Goal: Task Accomplishment & Management: Manage account settings

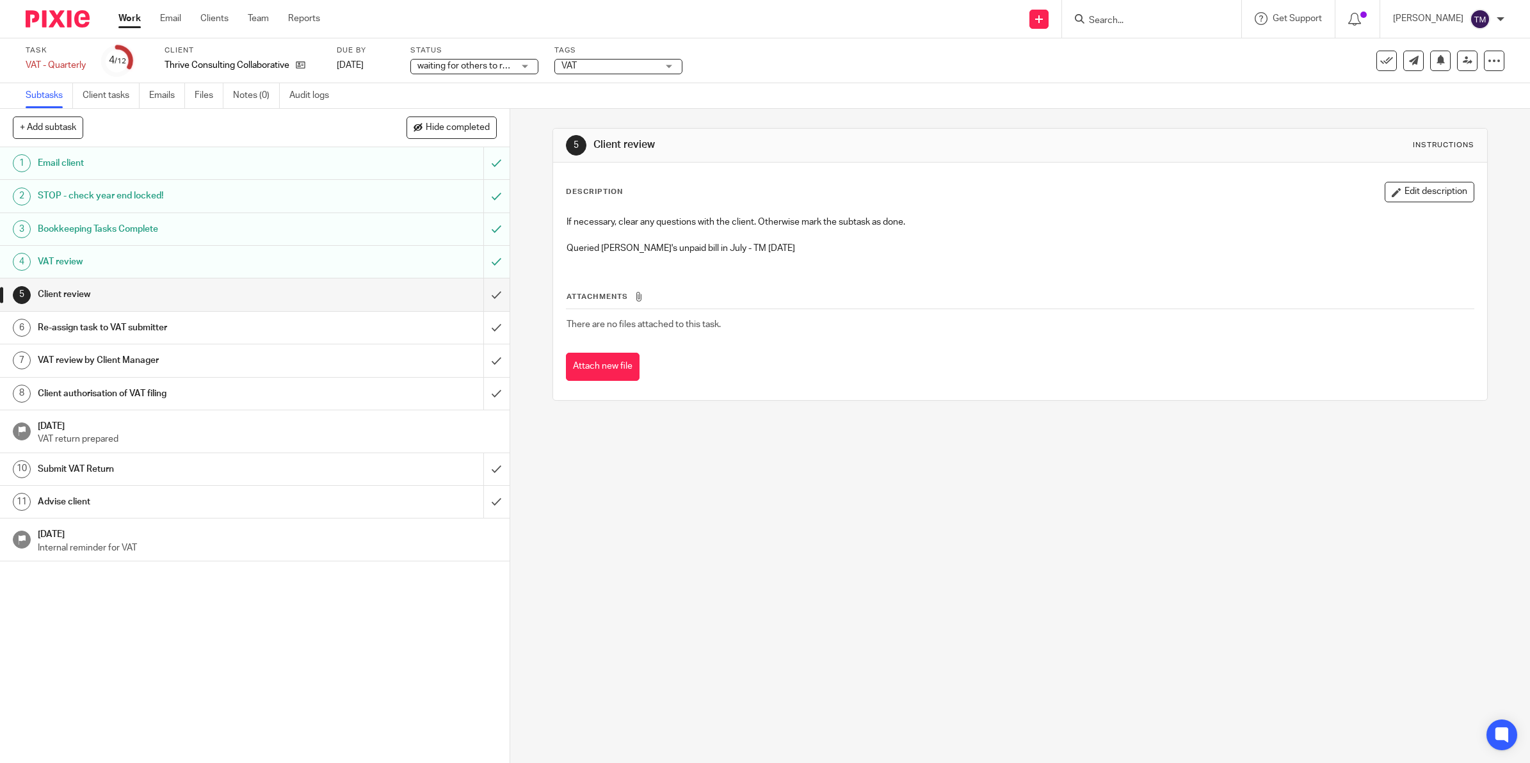
click at [129, 15] on link "Work" at bounding box center [129, 18] width 22 height 13
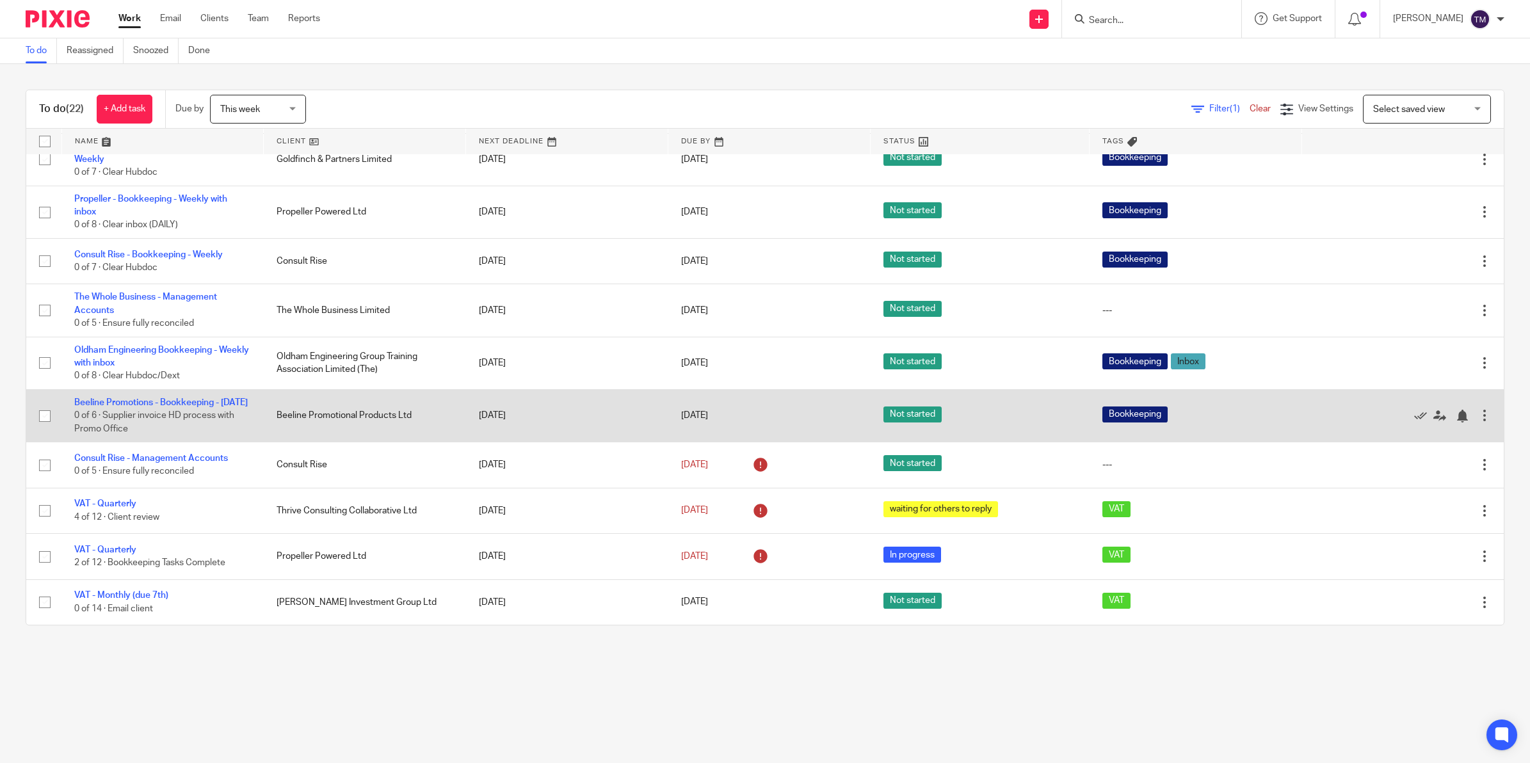
scroll to position [644, 0]
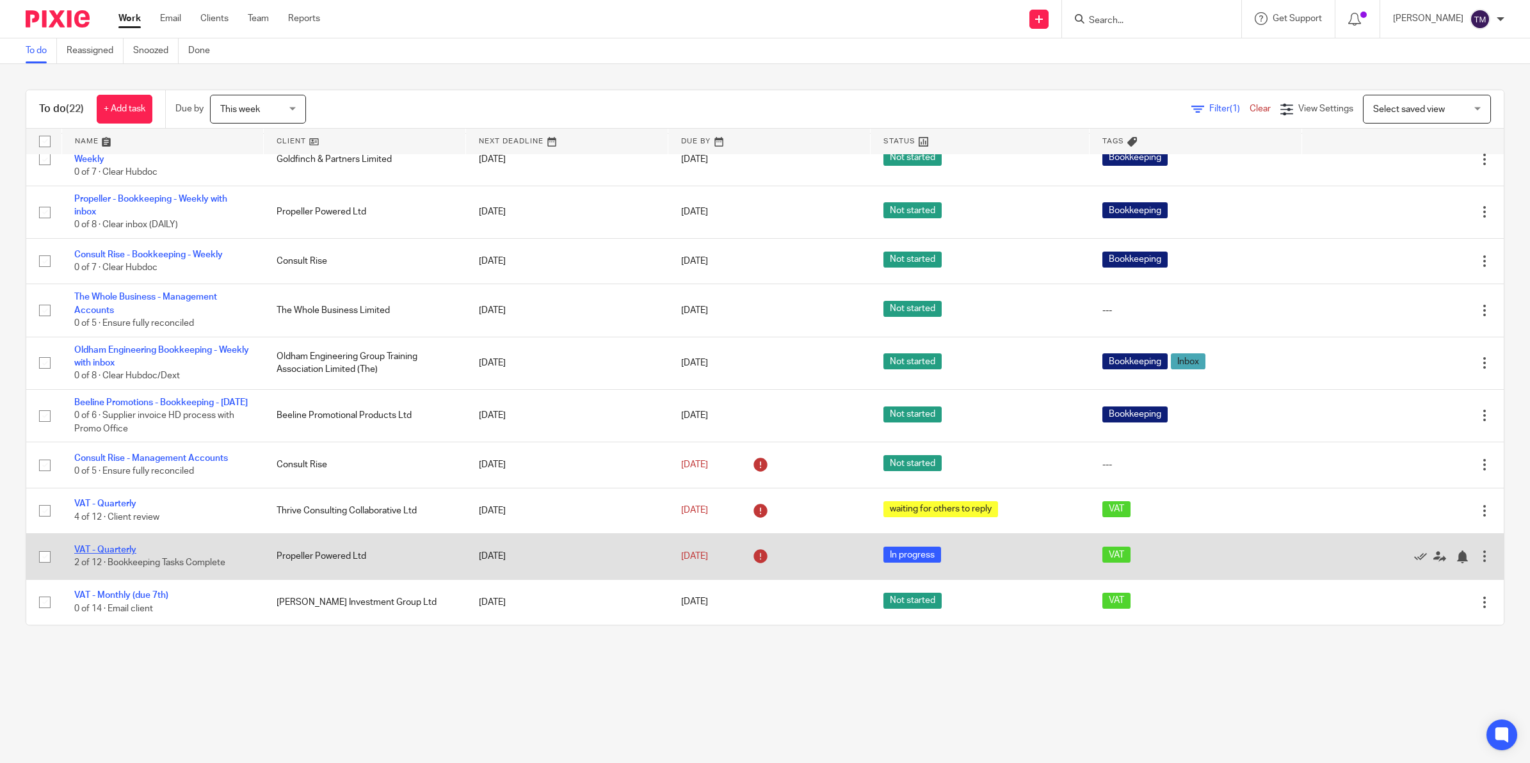
click at [103, 551] on link "VAT - Quarterly" at bounding box center [105, 549] width 62 height 9
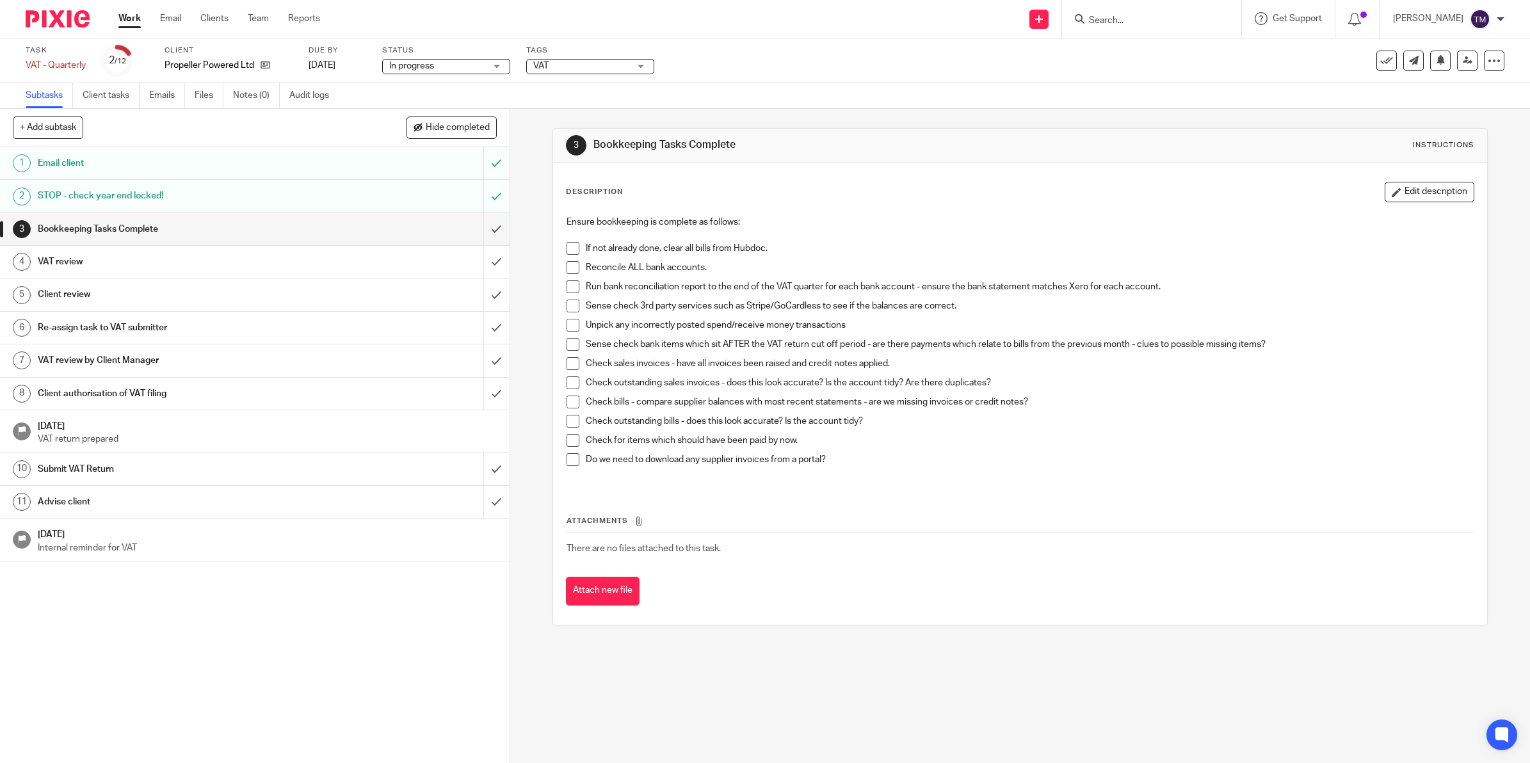
click at [571, 251] on span at bounding box center [573, 248] width 13 height 13
click at [568, 266] on span at bounding box center [573, 267] width 13 height 13
click at [567, 282] on span at bounding box center [573, 286] width 13 height 13
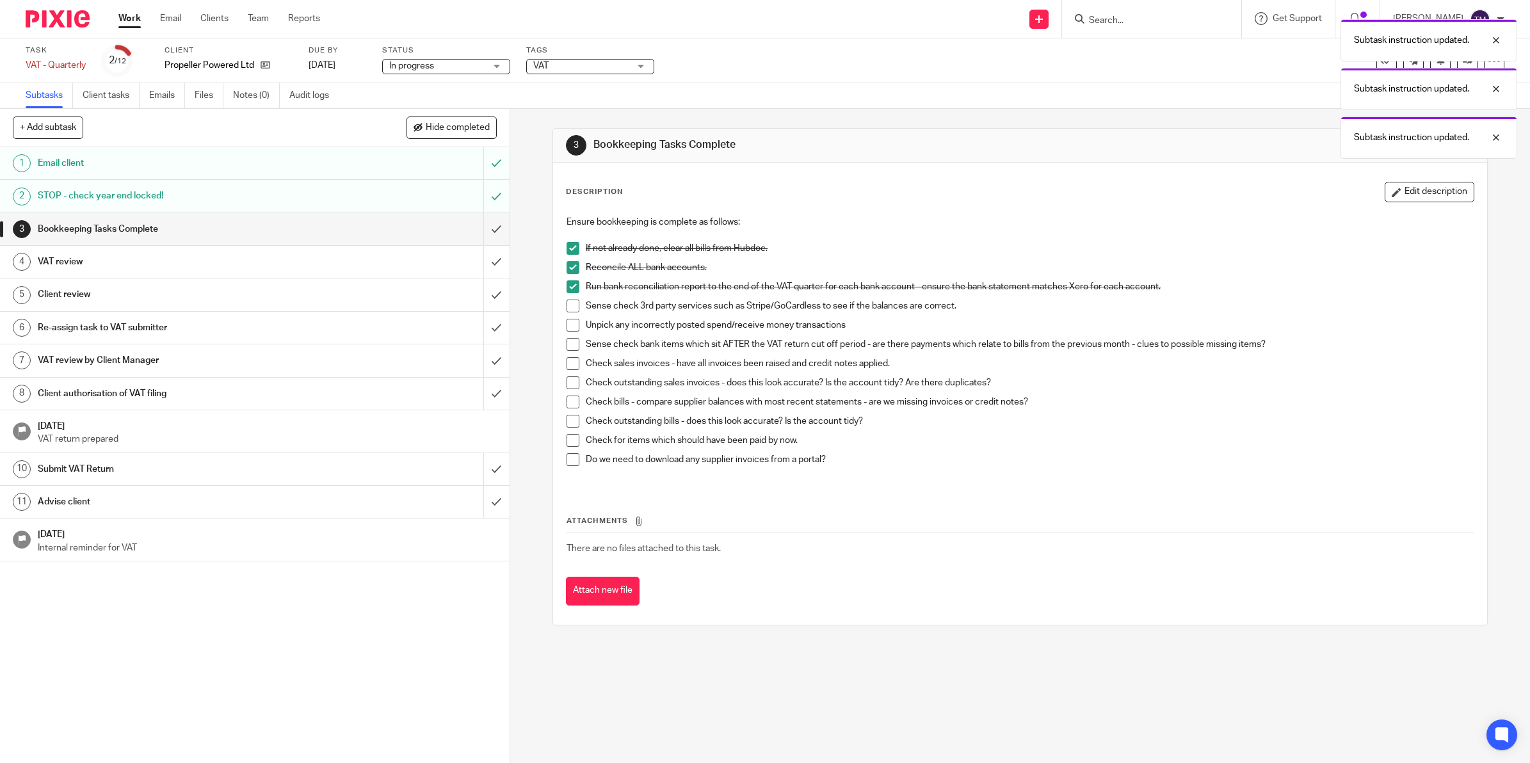
click at [567, 305] on span at bounding box center [573, 306] width 13 height 13
click at [567, 324] on span at bounding box center [573, 325] width 13 height 13
click at [568, 346] on span at bounding box center [573, 344] width 13 height 13
click at [568, 368] on span at bounding box center [573, 363] width 13 height 13
click at [567, 384] on span at bounding box center [573, 382] width 13 height 13
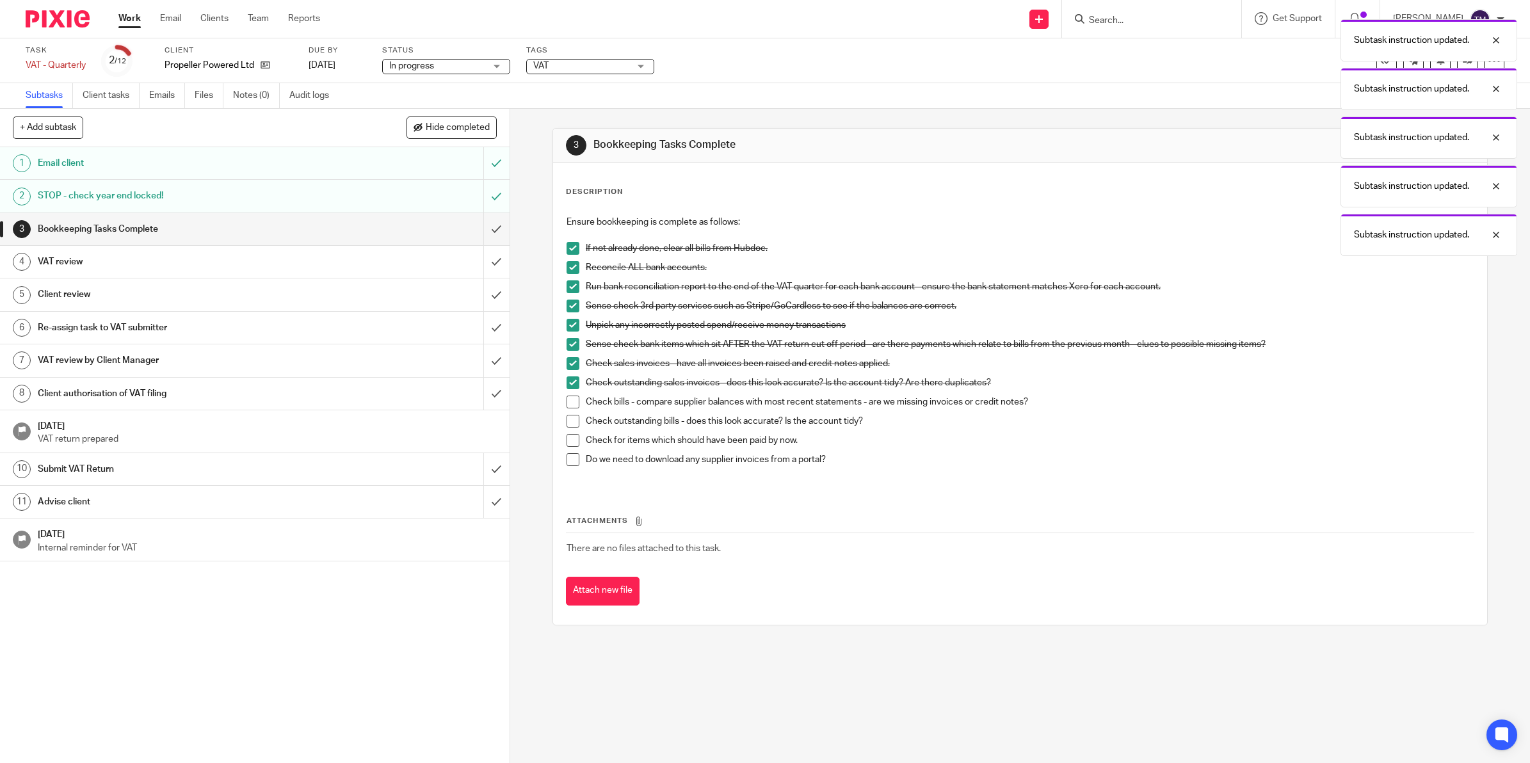
click at [567, 398] on span at bounding box center [573, 402] width 13 height 13
click at [570, 421] on span at bounding box center [573, 421] width 13 height 13
click at [571, 445] on span at bounding box center [573, 440] width 13 height 13
click at [572, 455] on span at bounding box center [573, 459] width 13 height 13
click at [482, 226] on input "submit" at bounding box center [255, 229] width 510 height 32
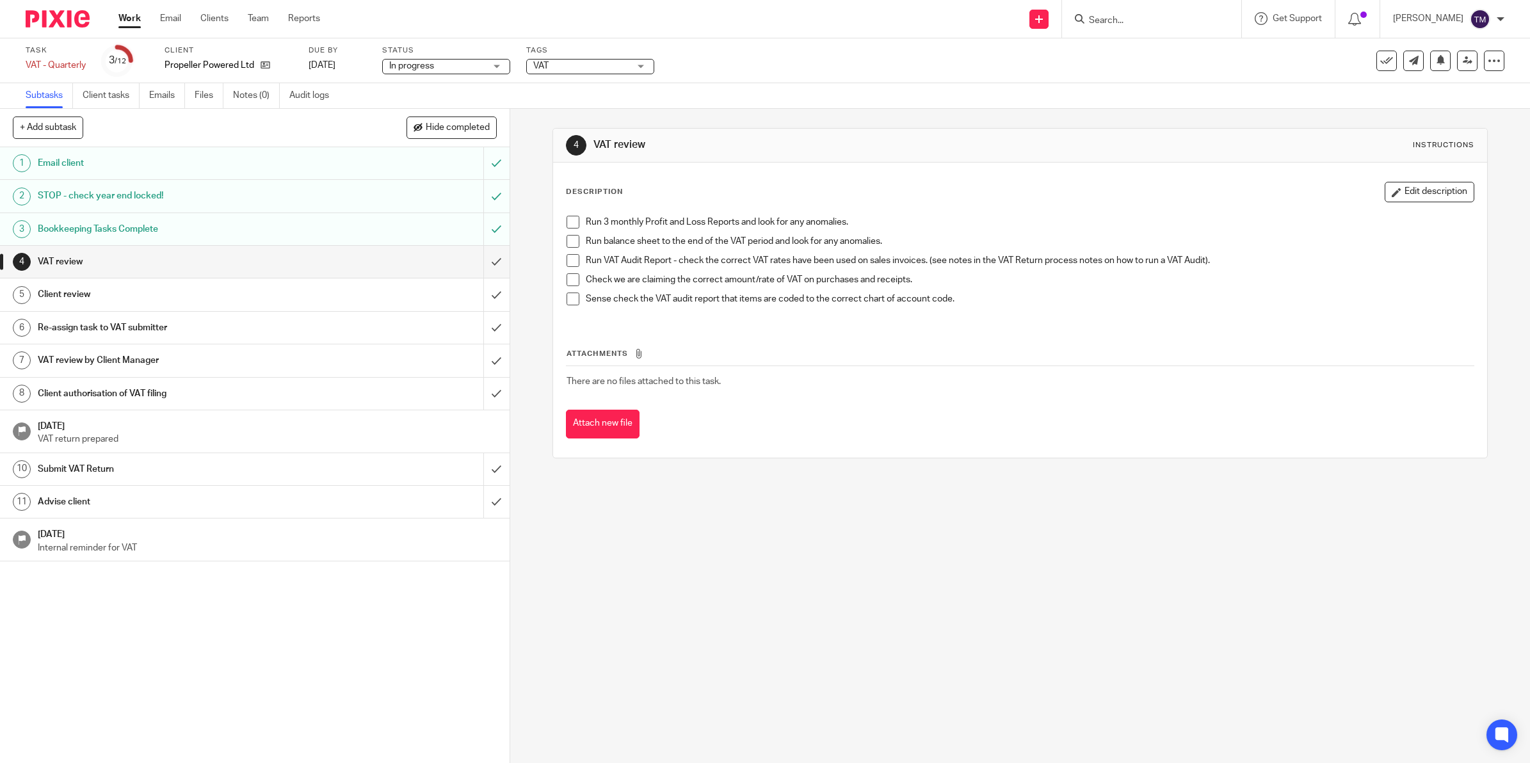
click at [572, 221] on span at bounding box center [573, 222] width 13 height 13
click at [571, 243] on span at bounding box center [573, 241] width 13 height 13
click at [567, 260] on span at bounding box center [573, 260] width 13 height 13
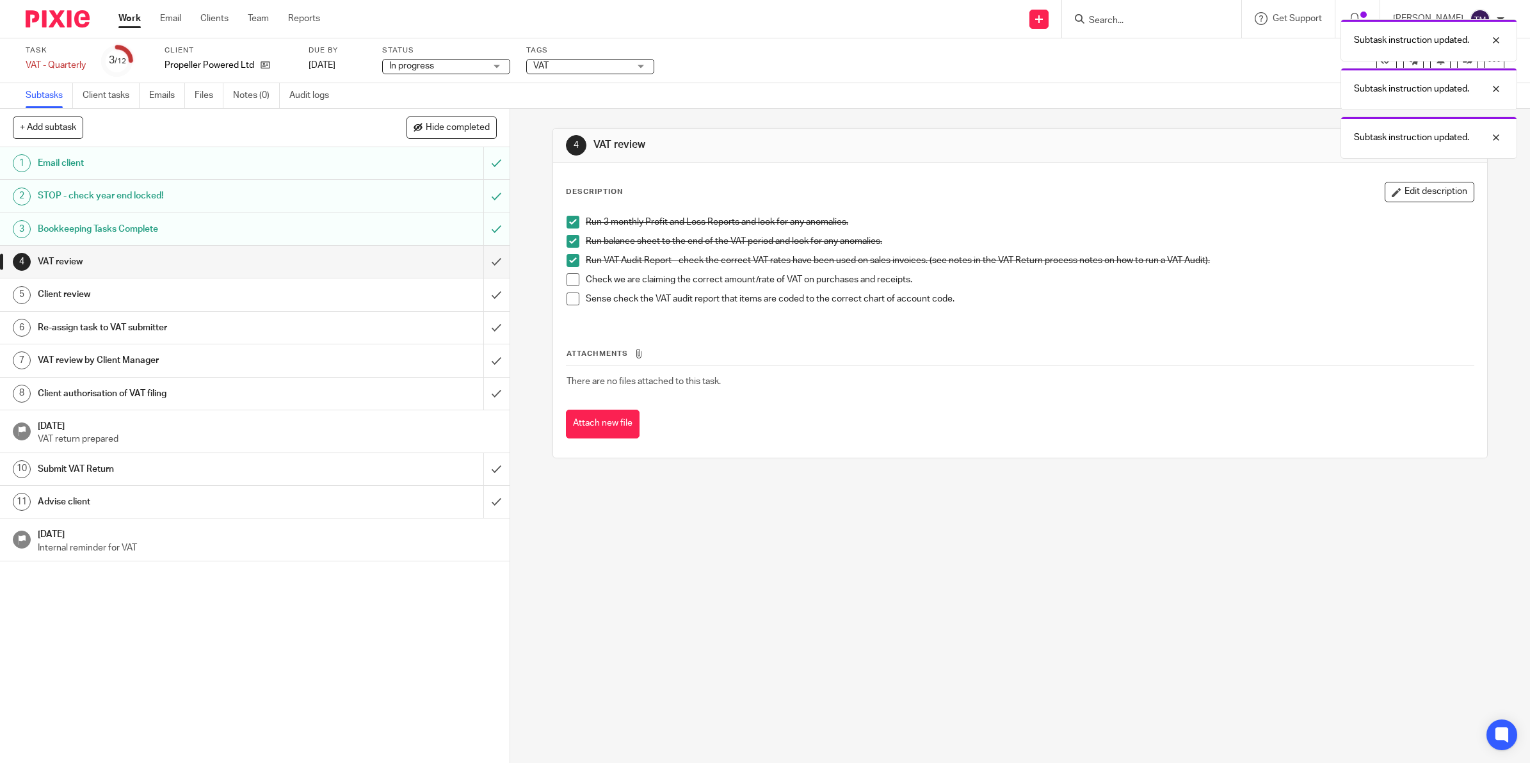
click at [567, 271] on li "Run VAT Audit Report - check the correct VAT rates have been used on sales invo…" at bounding box center [1020, 263] width 907 height 19
click at [567, 275] on span at bounding box center [573, 279] width 13 height 13
click at [567, 299] on span at bounding box center [573, 299] width 13 height 13
click at [483, 262] on input "submit" at bounding box center [255, 262] width 510 height 32
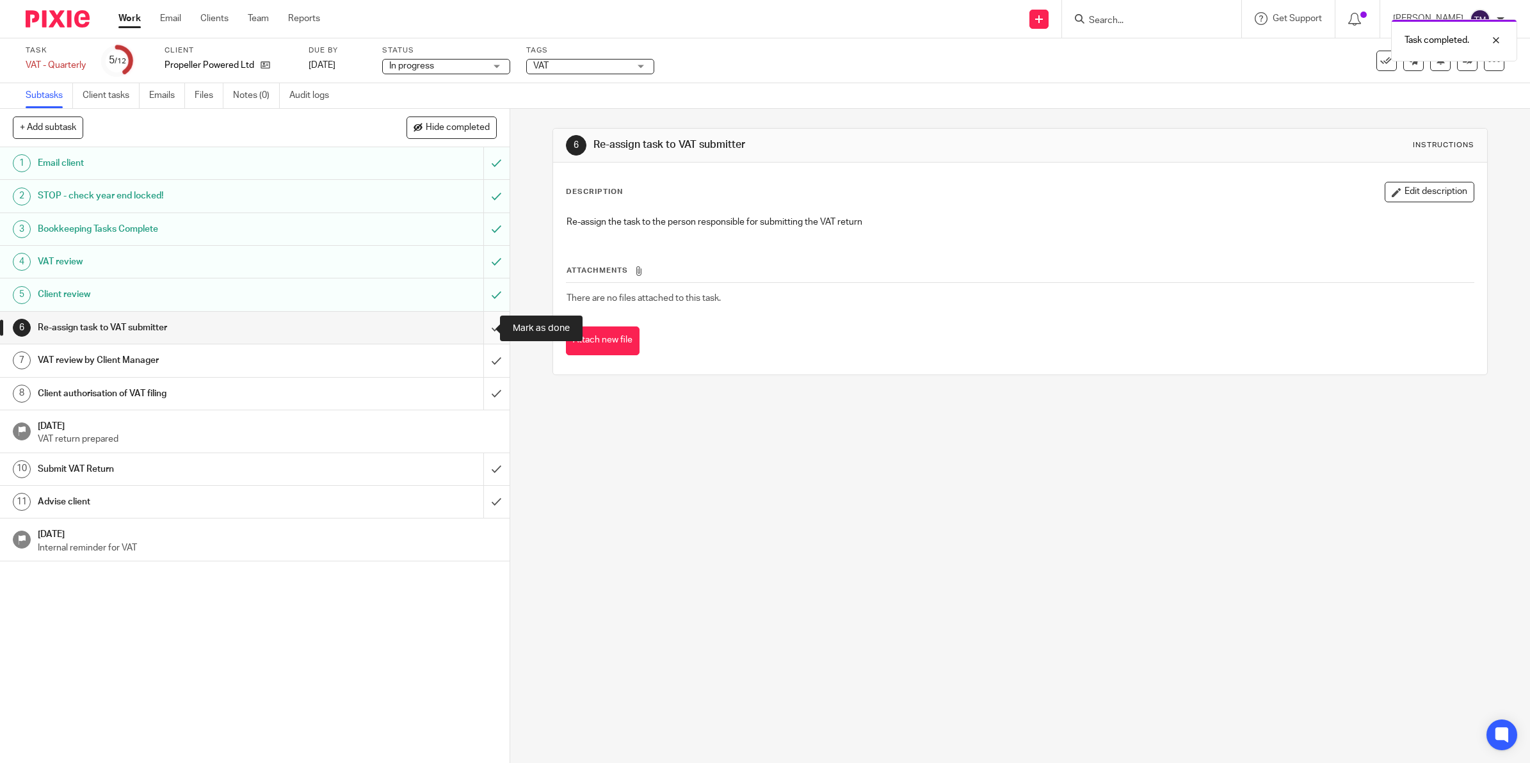
click at [475, 327] on input "submit" at bounding box center [255, 328] width 510 height 32
click at [1458, 65] on link at bounding box center [1467, 61] width 20 height 20
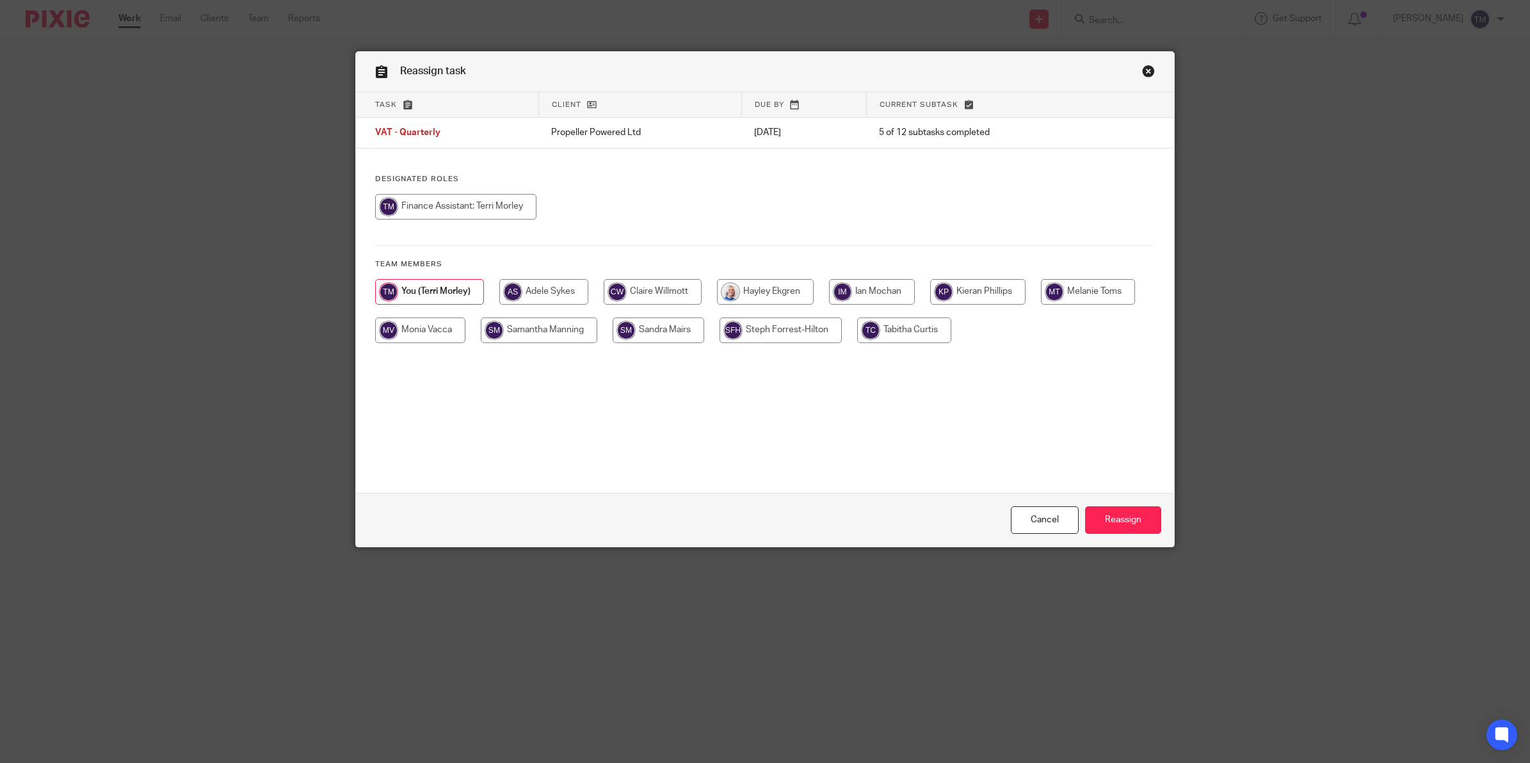
click at [658, 337] on input "radio" at bounding box center [659, 331] width 92 height 26
radio input "true"
click at [1096, 515] on input "Reassign" at bounding box center [1123, 520] width 76 height 28
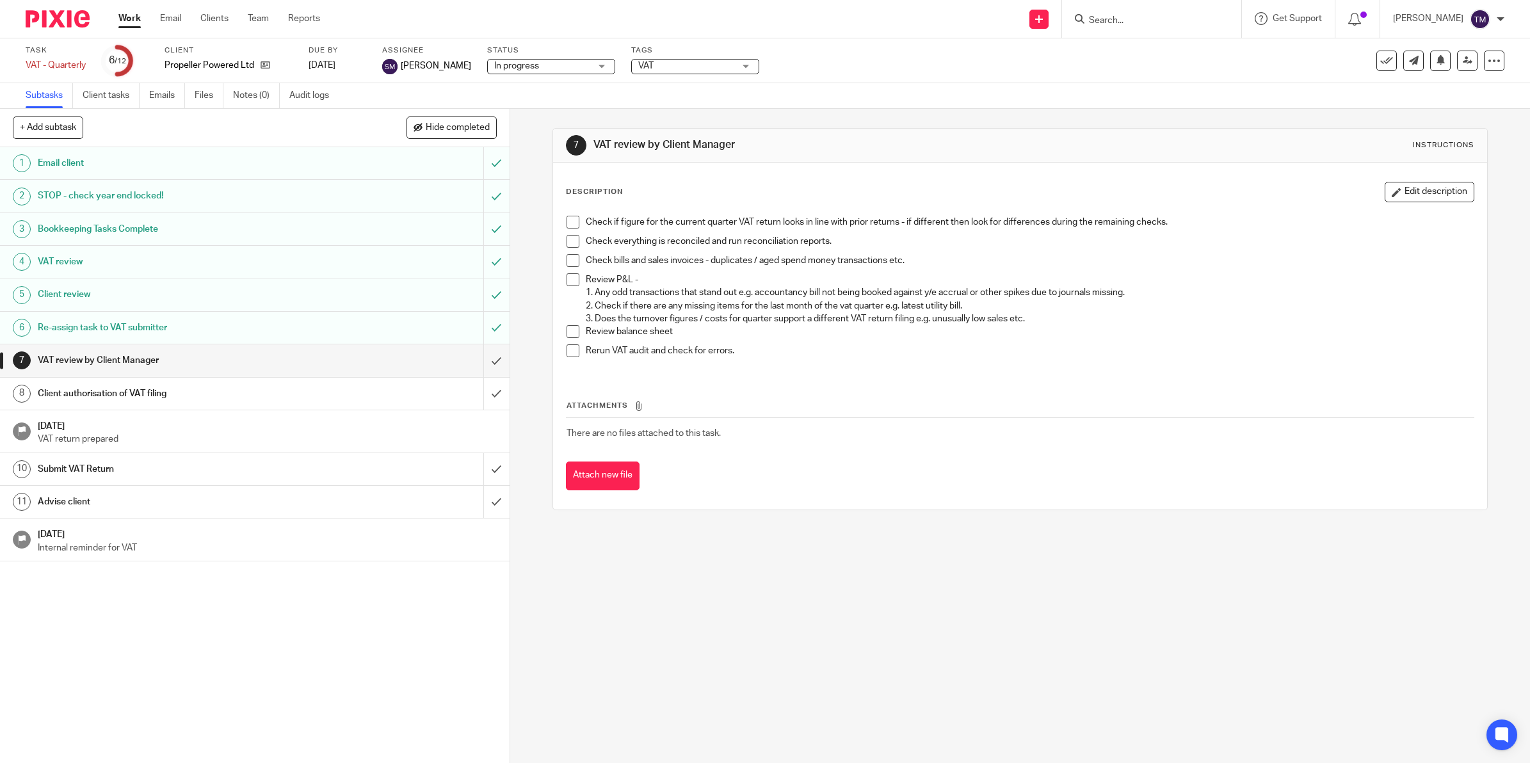
click at [584, 64] on div "In progress In progress" at bounding box center [551, 66] width 128 height 15
click at [839, 50] on div "Task VAT - Quarterly Save VAT - Quarterly 6 /12 Client Propeller Powered Ltd Du…" at bounding box center [642, 60] width 1232 height 31
click at [673, 65] on span "VAT" at bounding box center [686, 66] width 96 height 13
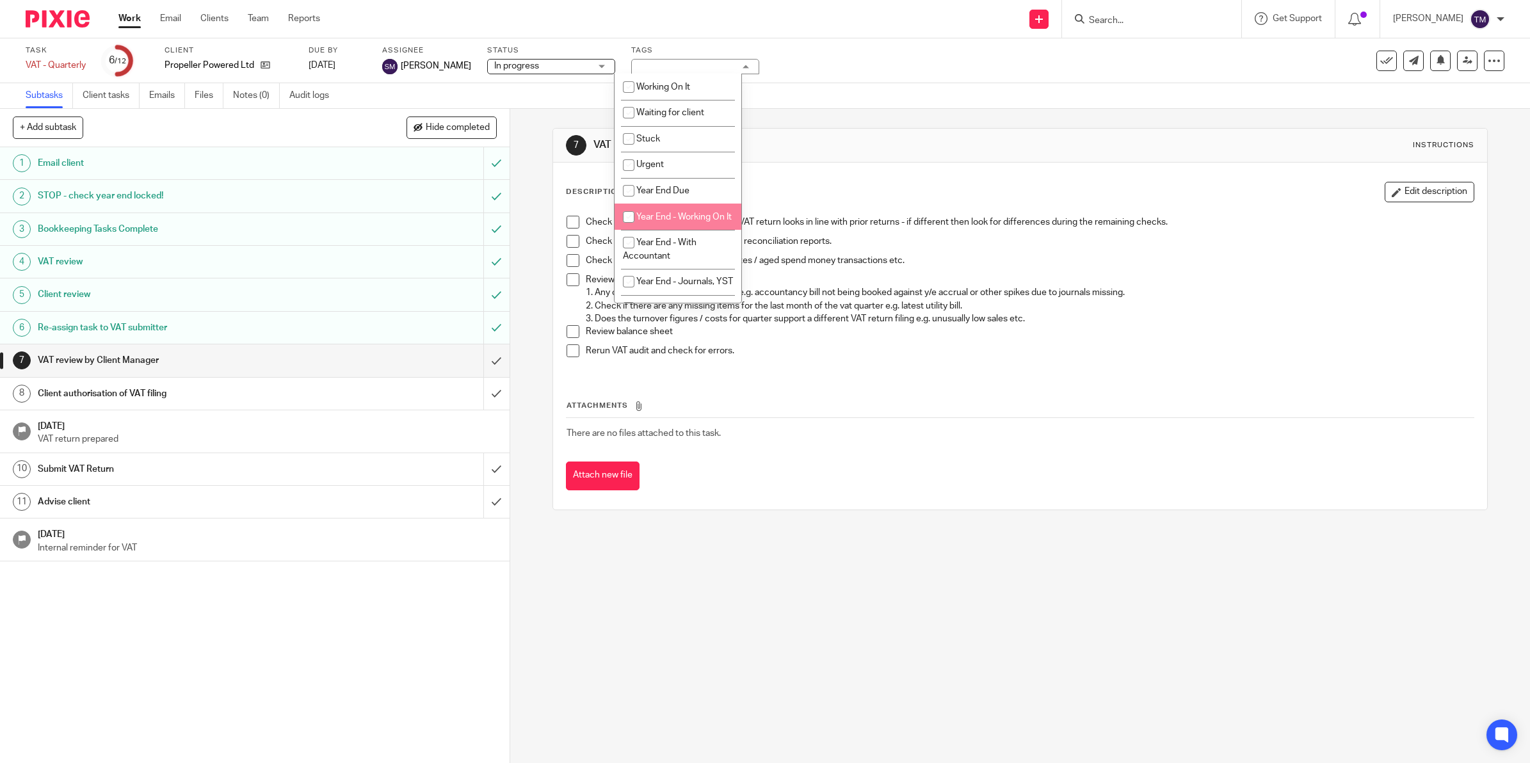
click at [887, 47] on div "Task VAT - Quarterly Save VAT - Quarterly 6 /12 Client Propeller Powered Ltd Du…" at bounding box center [642, 60] width 1232 height 31
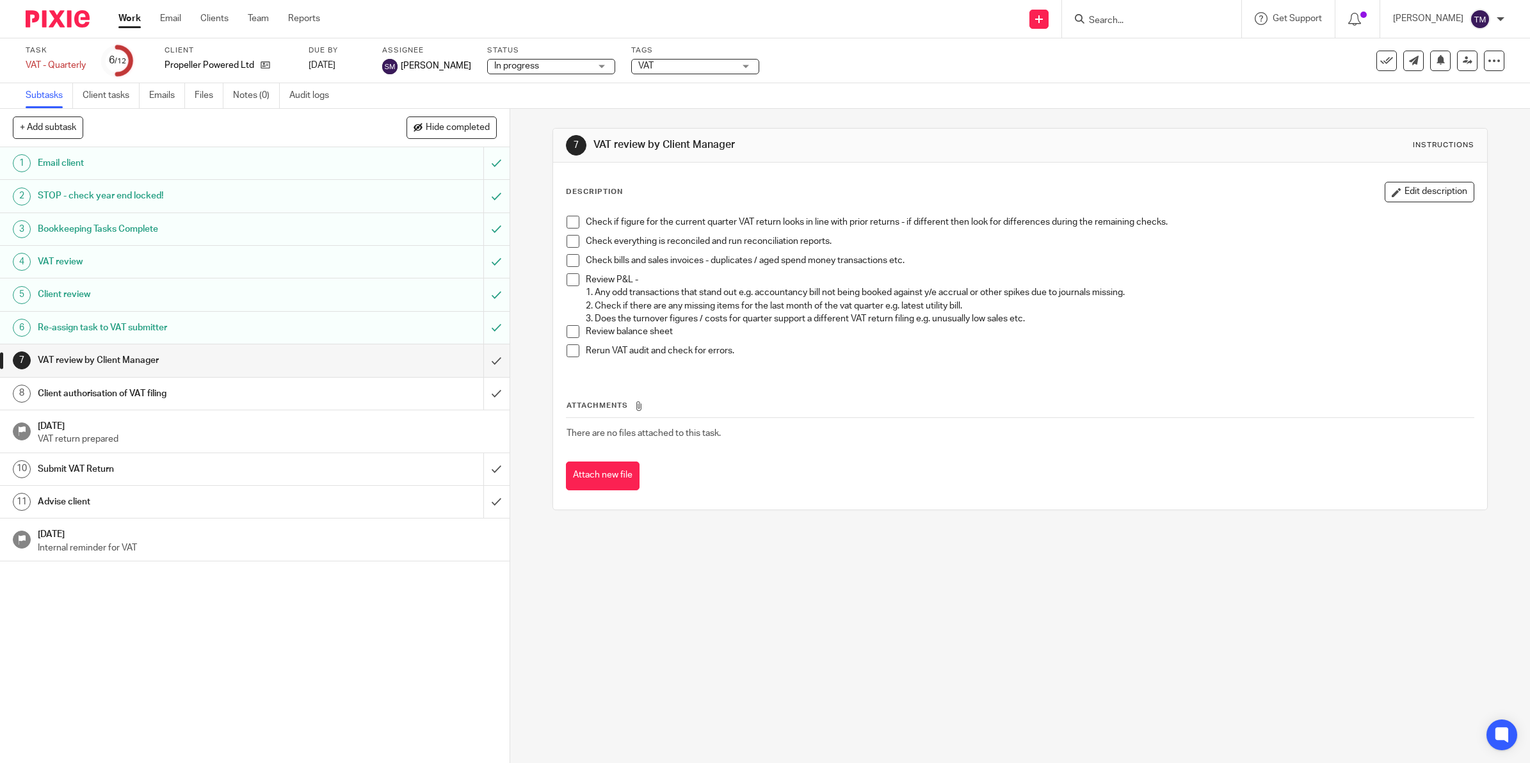
click at [130, 18] on link "Work" at bounding box center [129, 18] width 22 height 13
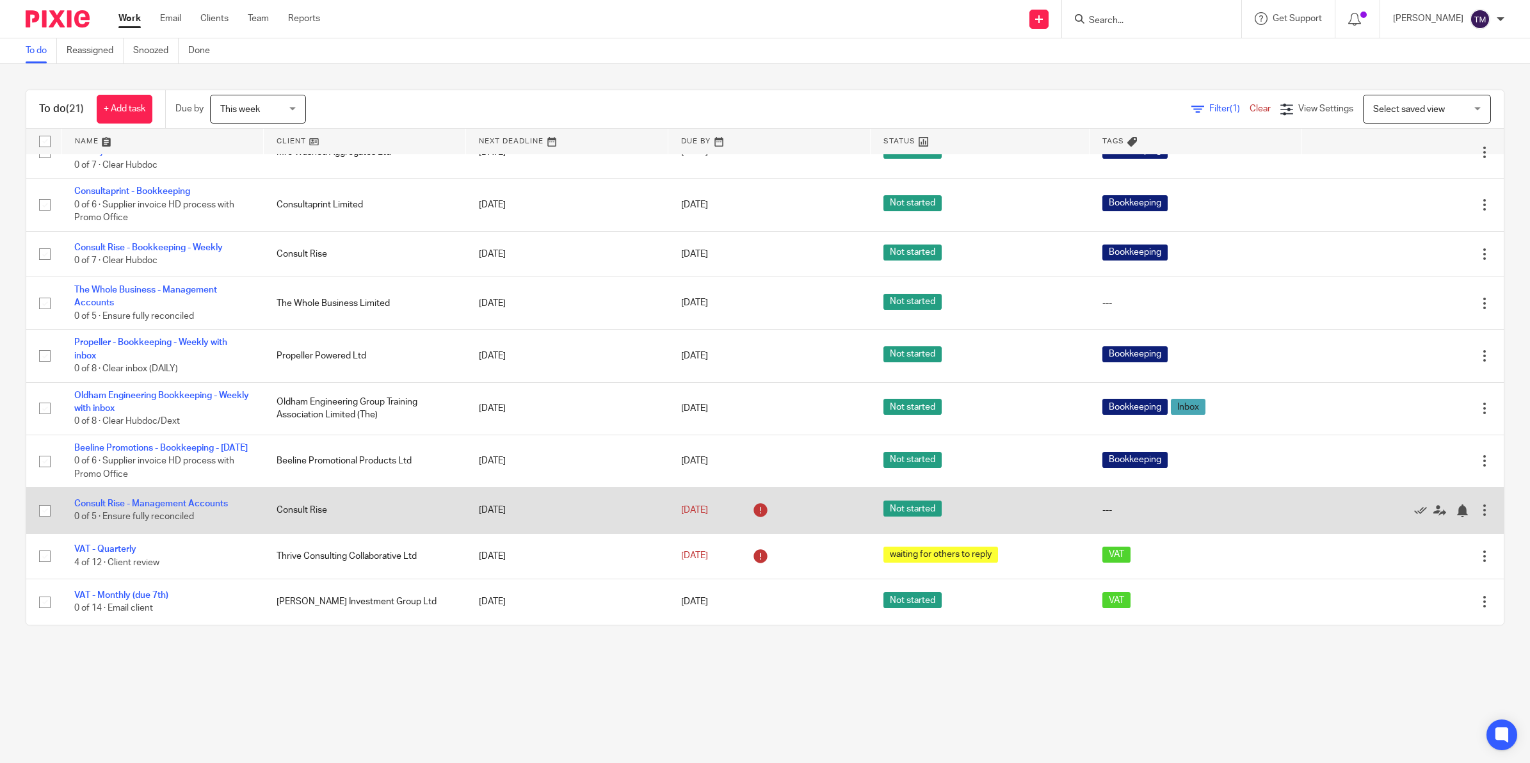
scroll to position [599, 0]
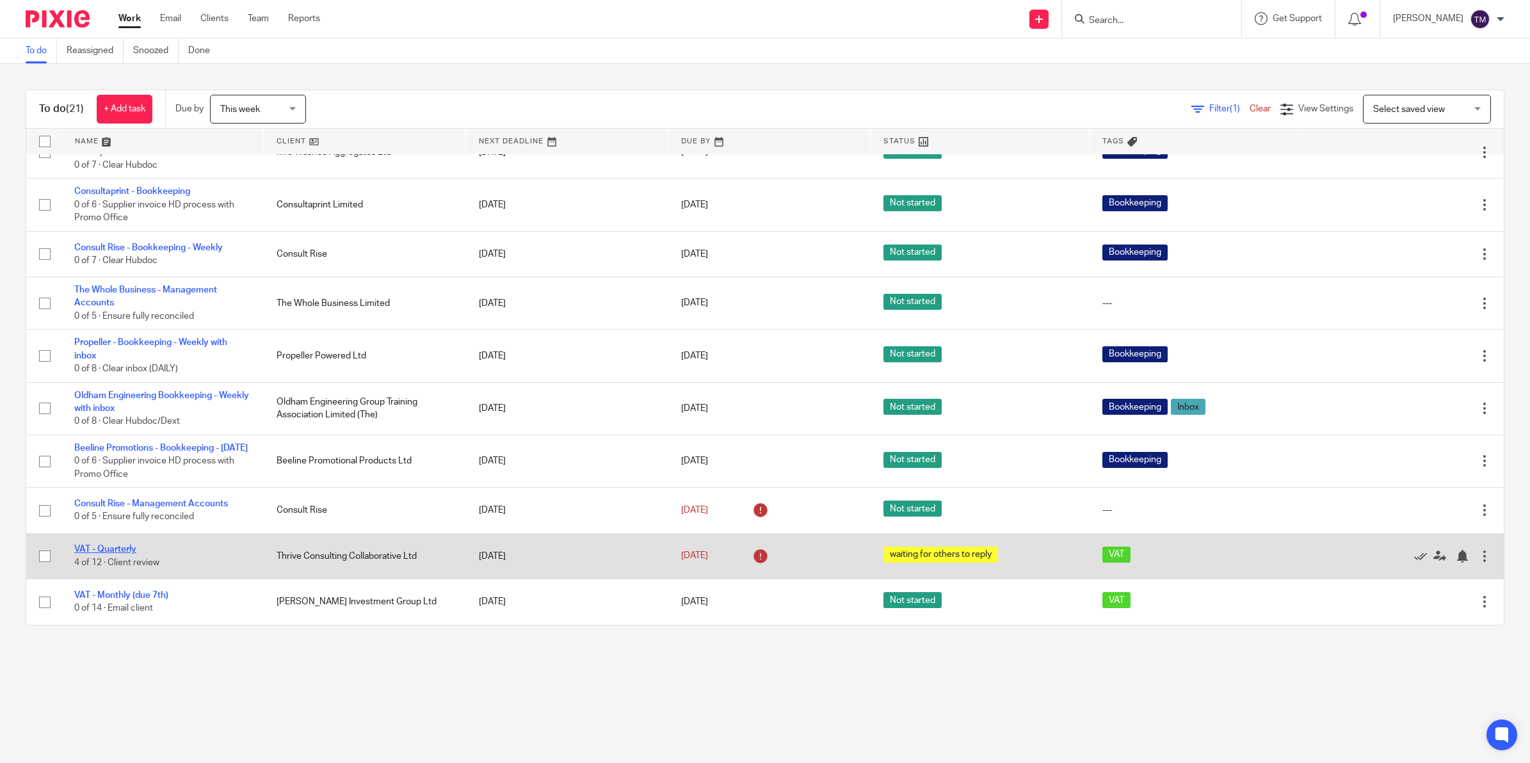
click at [115, 548] on link "VAT - Quarterly" at bounding box center [105, 549] width 62 height 9
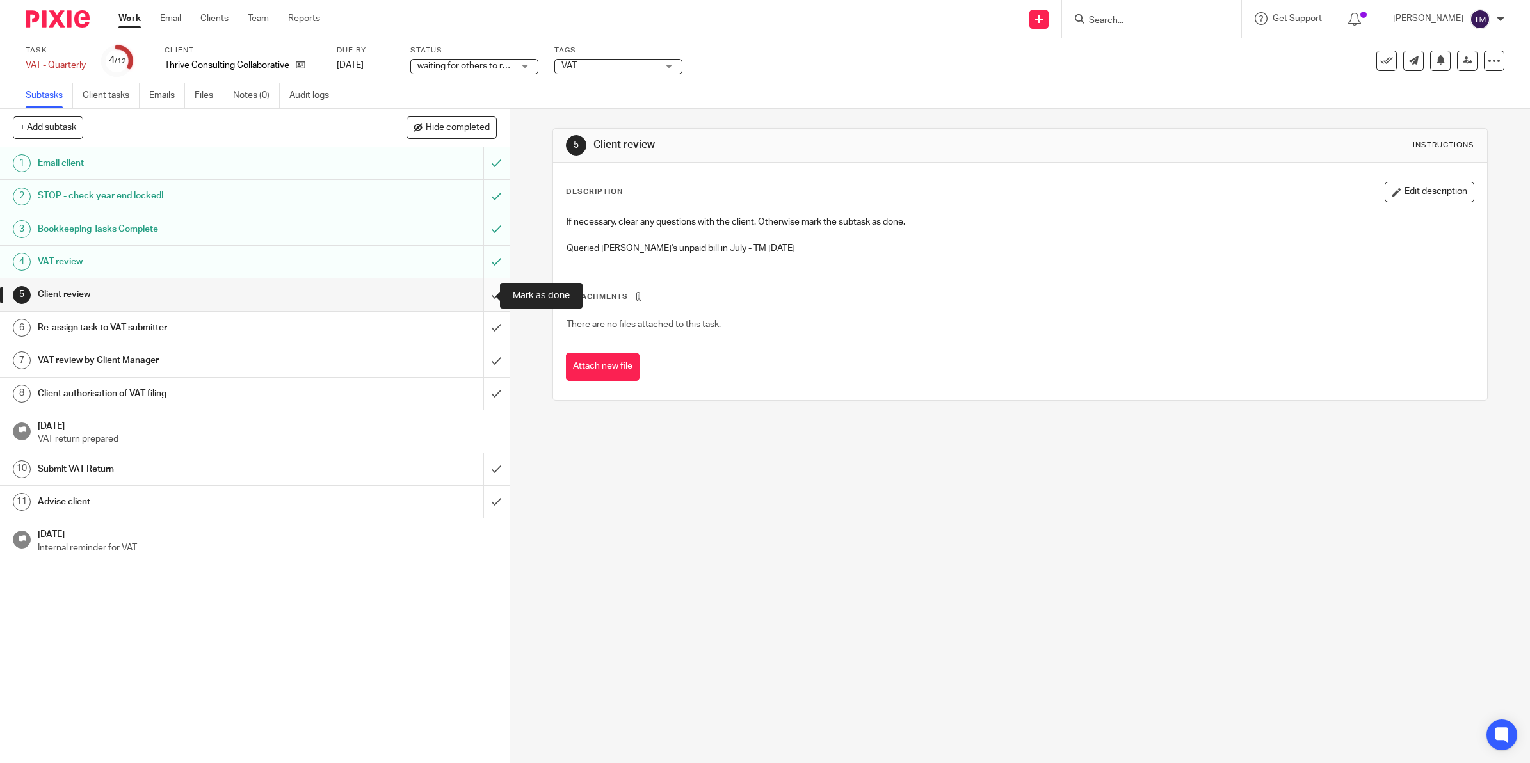
click at [478, 293] on input "submit" at bounding box center [255, 295] width 510 height 32
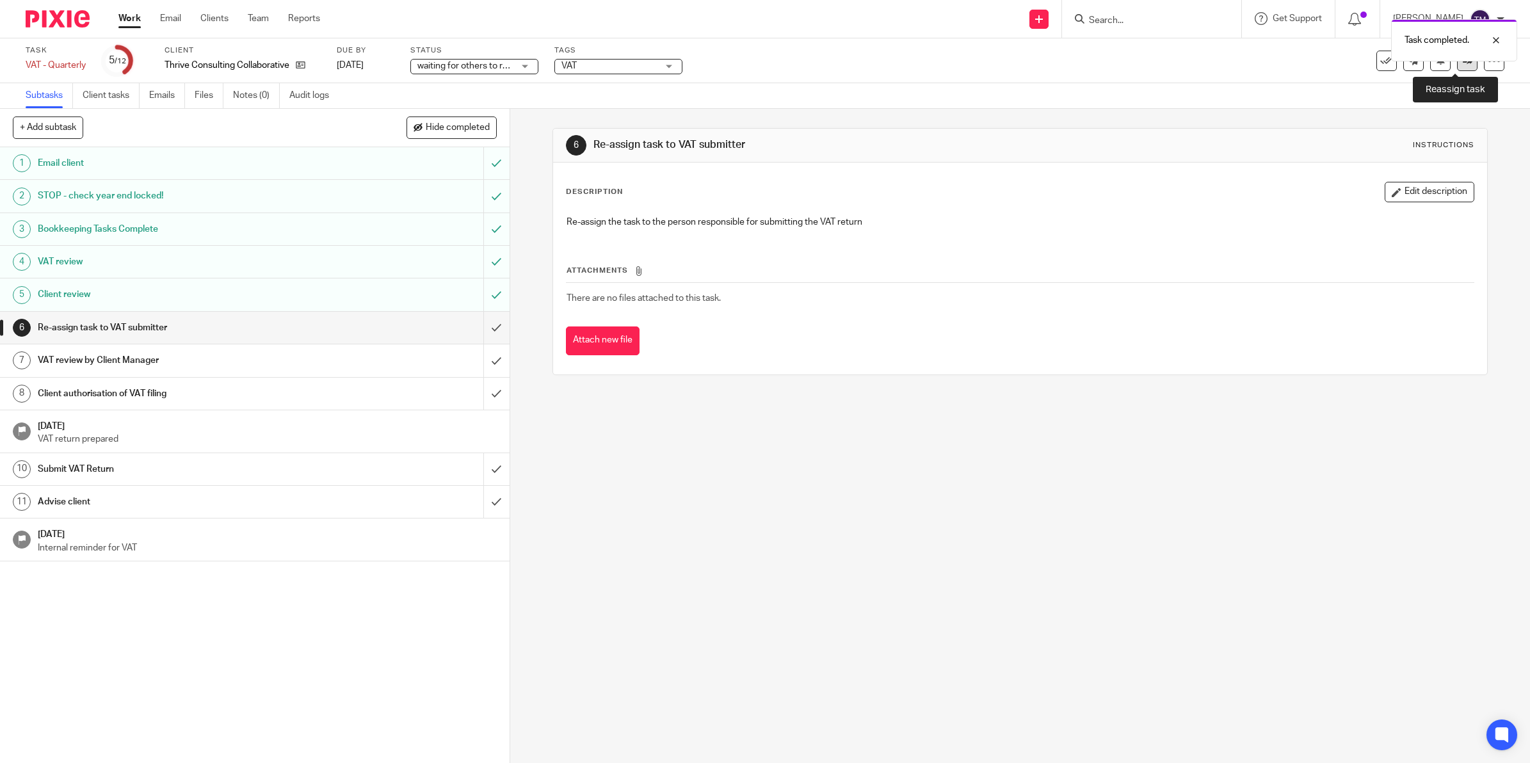
click at [1463, 63] on icon at bounding box center [1468, 61] width 10 height 10
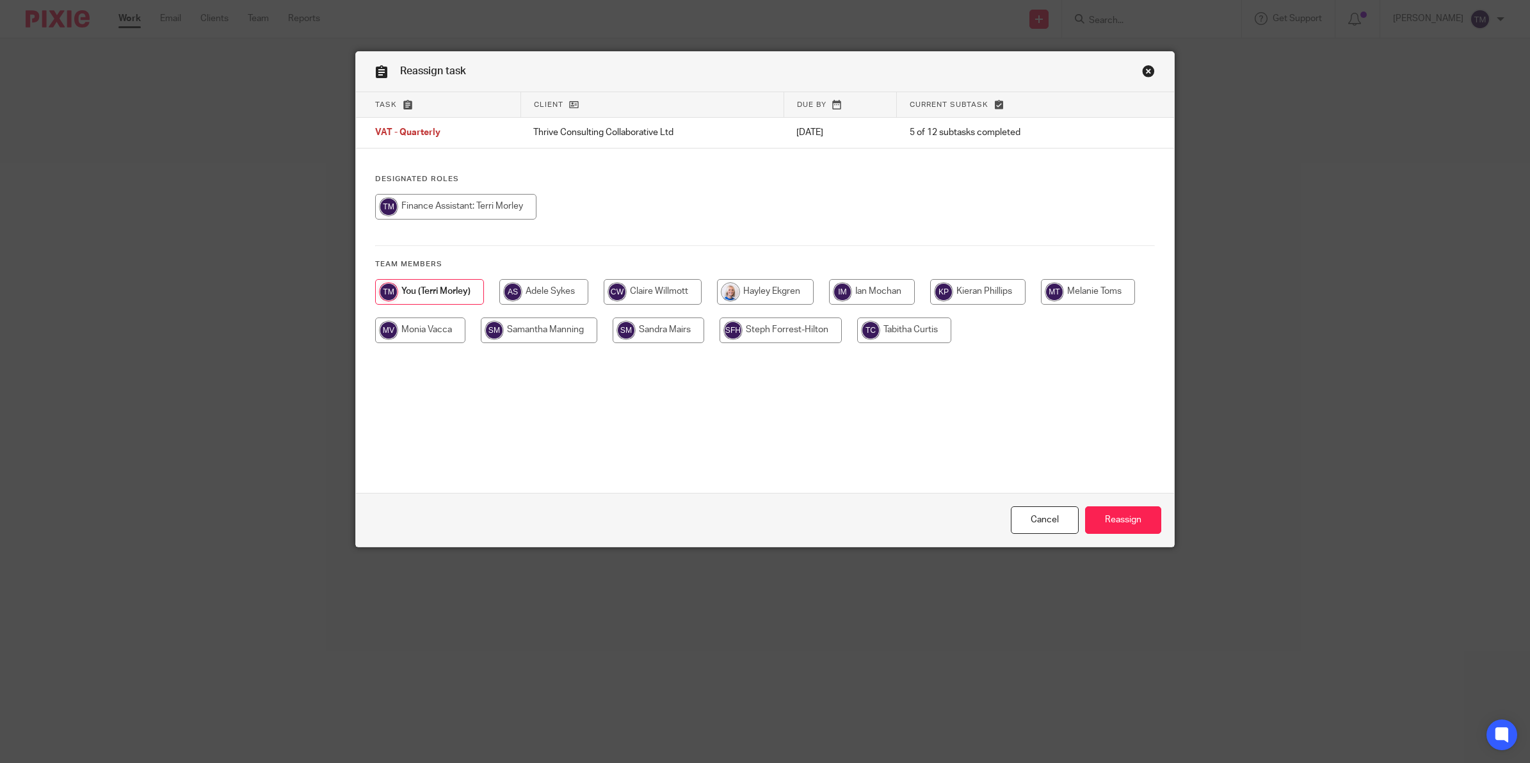
click at [661, 327] on input "radio" at bounding box center [659, 331] width 92 height 26
radio input "true"
click at [1127, 519] on input "Reassign" at bounding box center [1123, 520] width 76 height 28
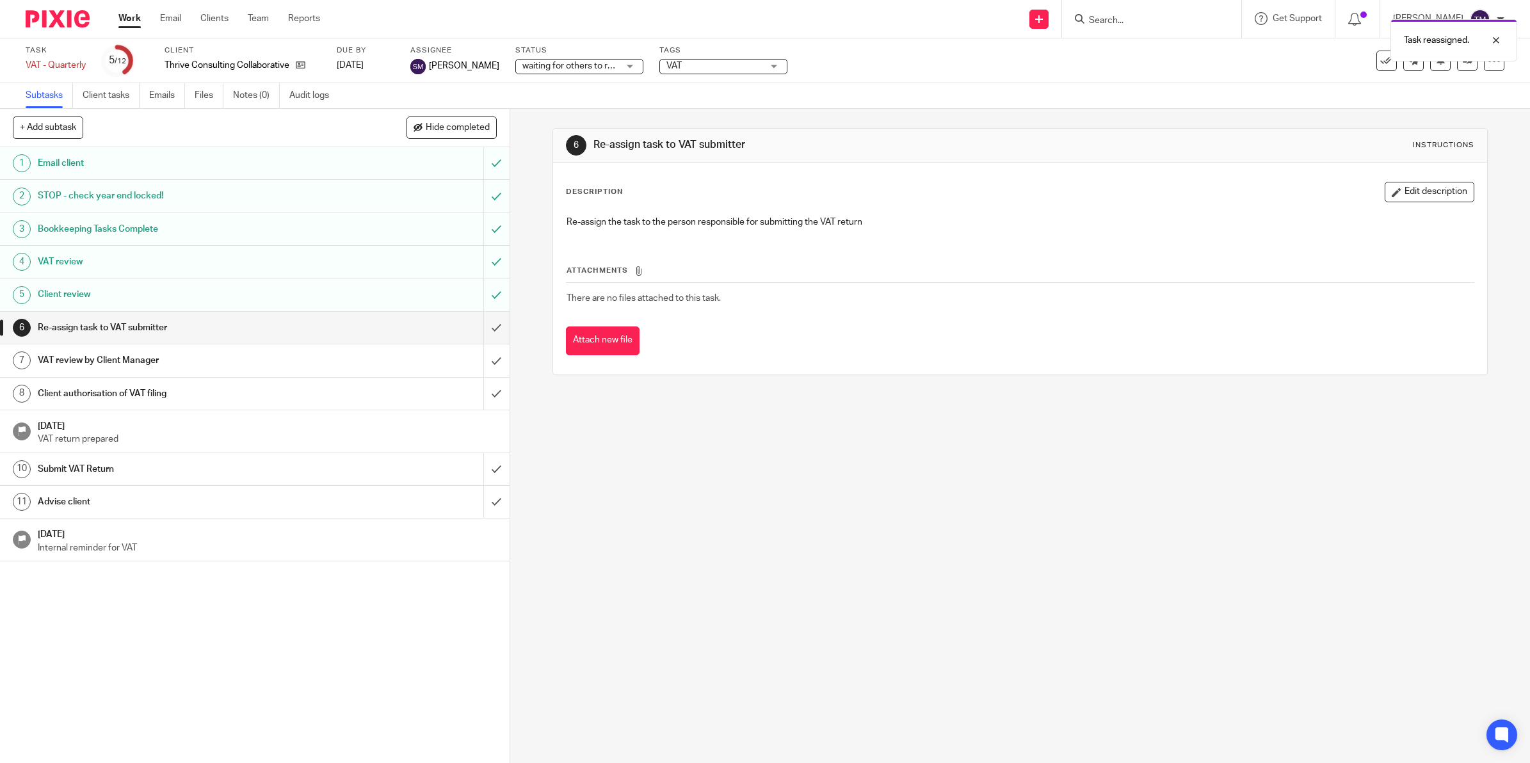
click at [124, 16] on link "Work" at bounding box center [129, 18] width 22 height 13
